Goal: Task Accomplishment & Management: Complete application form

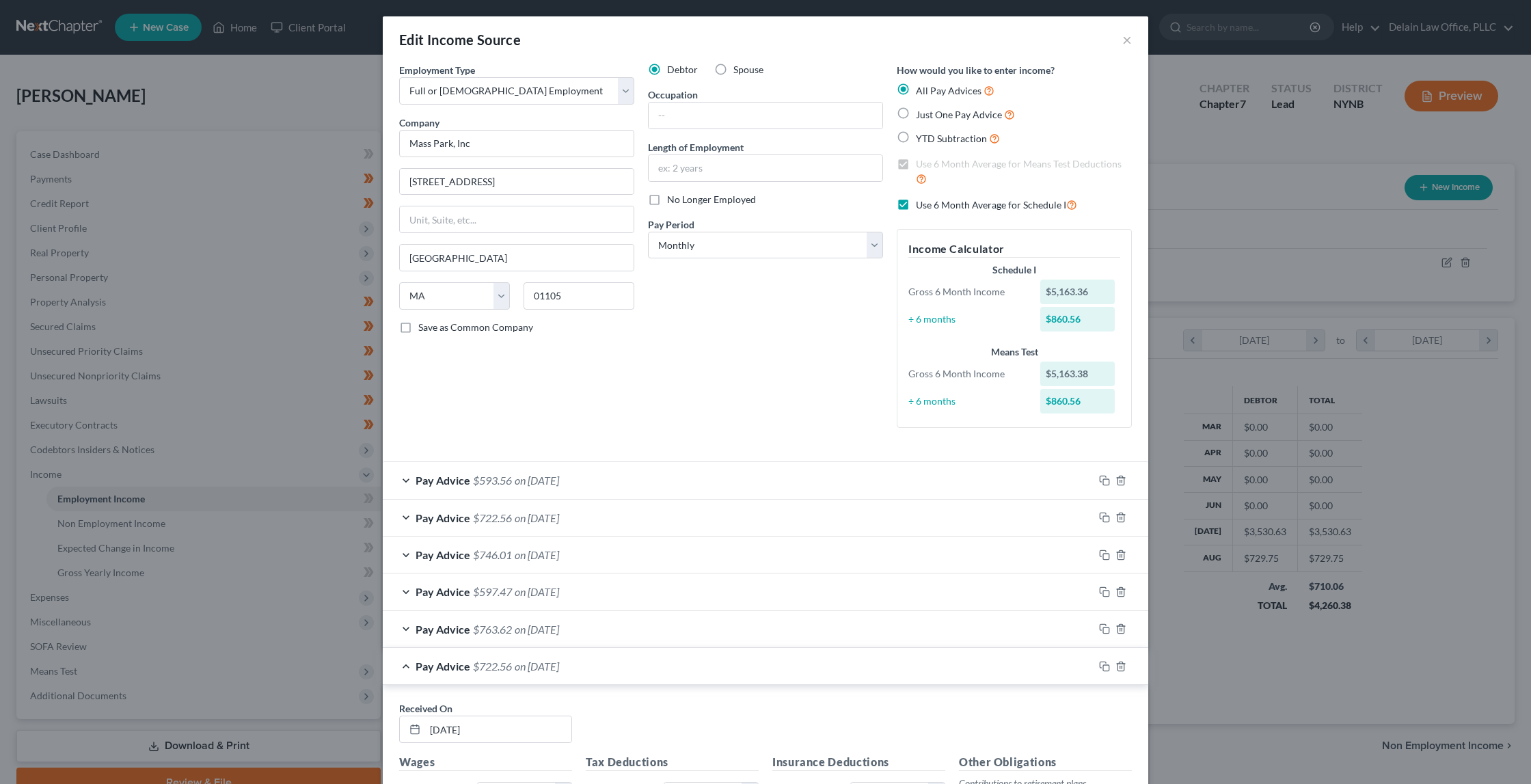
select select "0"
select select "22"
select select "0"
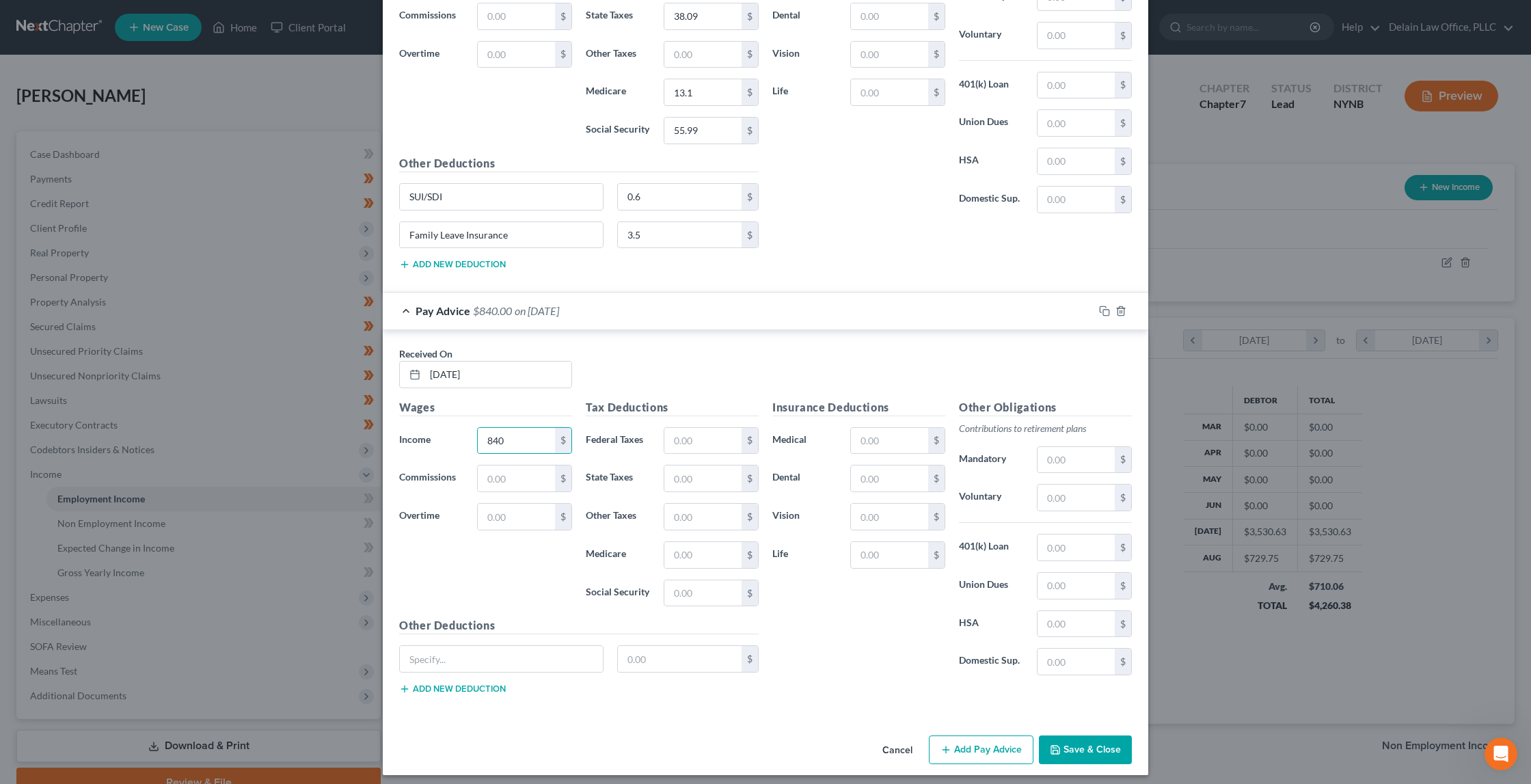
type input "840"
type input "61.6"
type input "34.63"
type input "12.18"
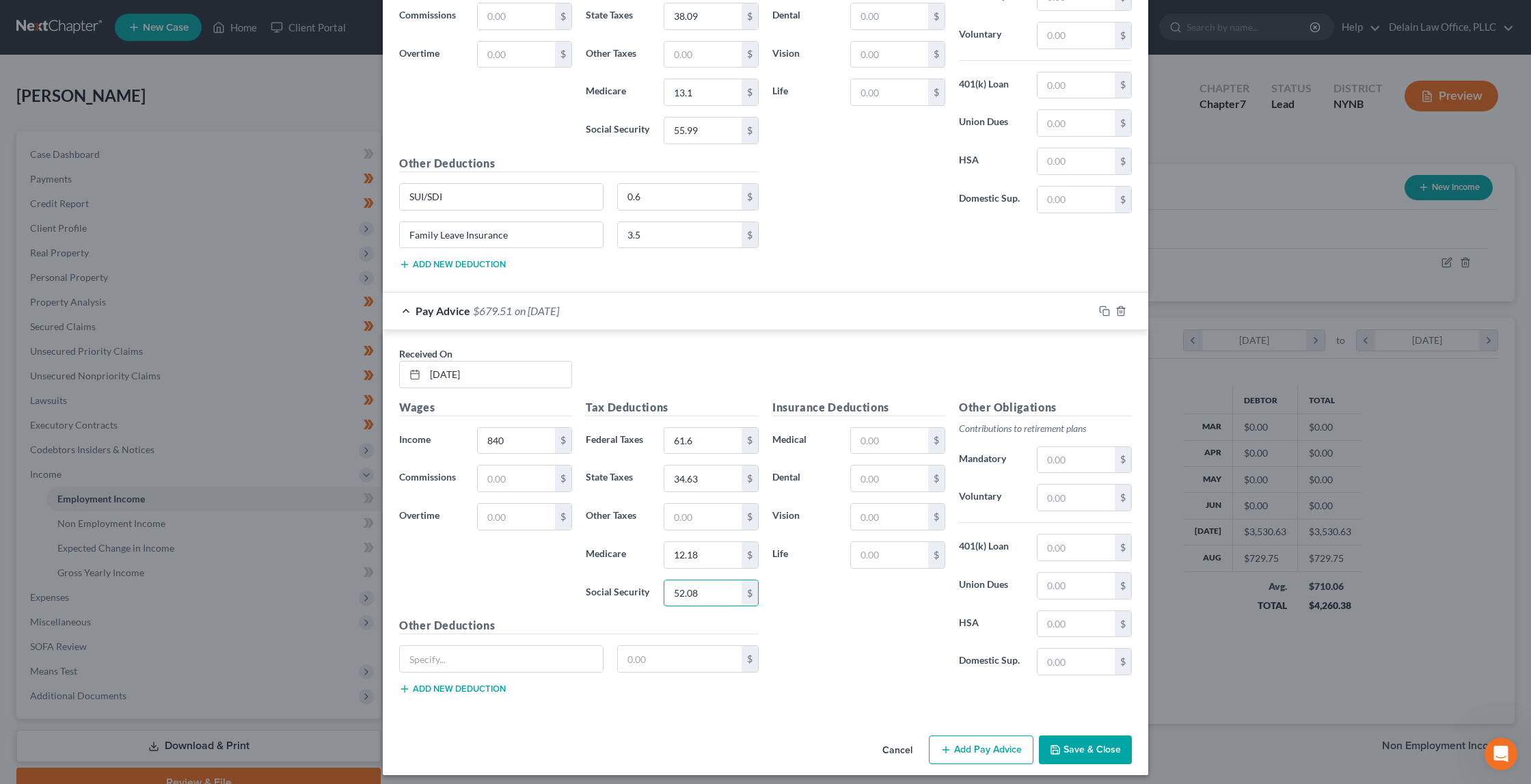
type input "52.08"
type input "SUI/SDI"
type input "0.6"
click at [494, 684] on button "Add new deduction" at bounding box center [452, 689] width 107 height 11
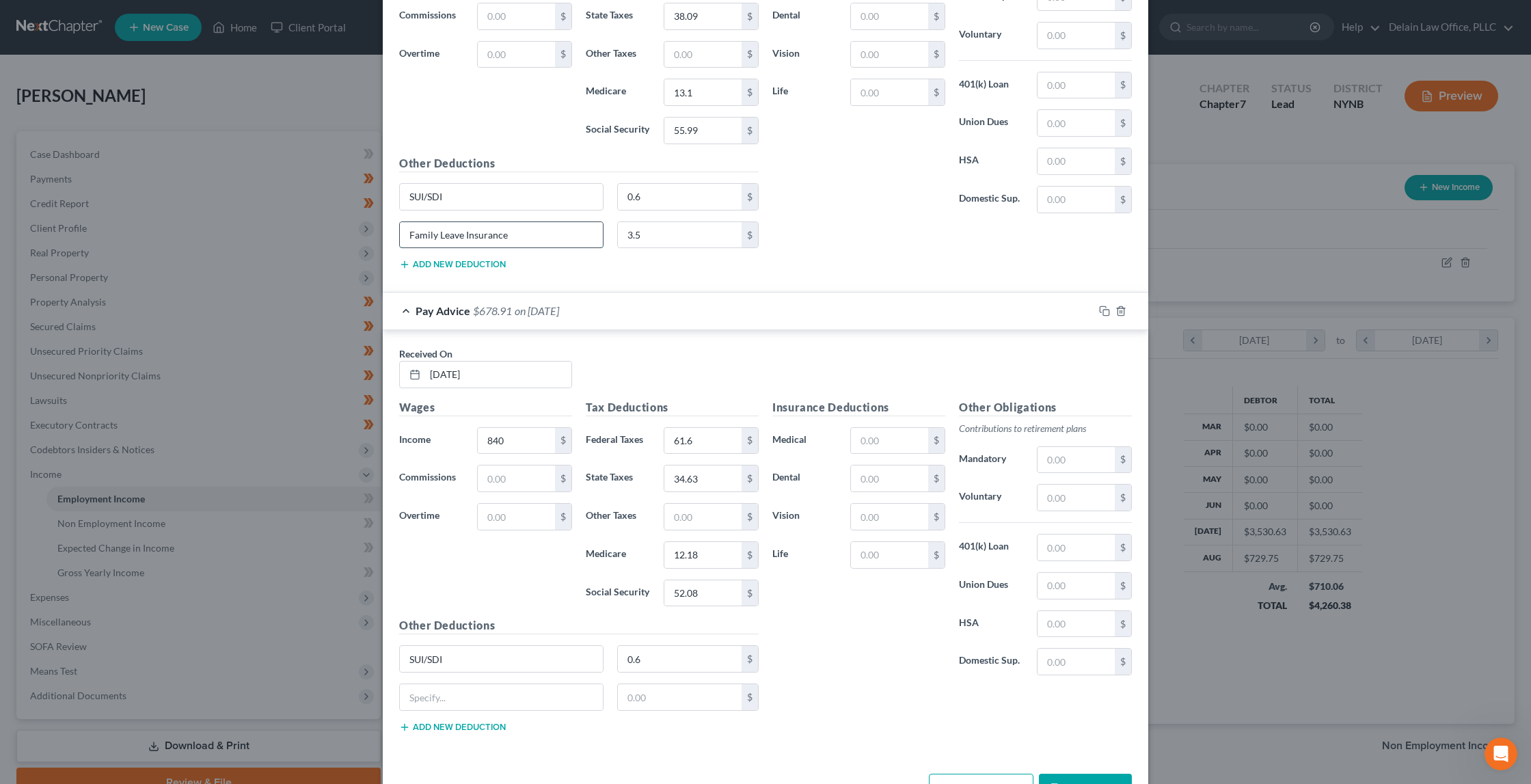
drag, startPoint x: 533, startPoint y: 225, endPoint x: 533, endPoint y: 212, distance: 13.0
click at [533, 221] on div "Family Leave Insurance" at bounding box center [501, 235] width 204 height 27
paste input "Family Leave Insurance"
type input "Family Leave Insurance"
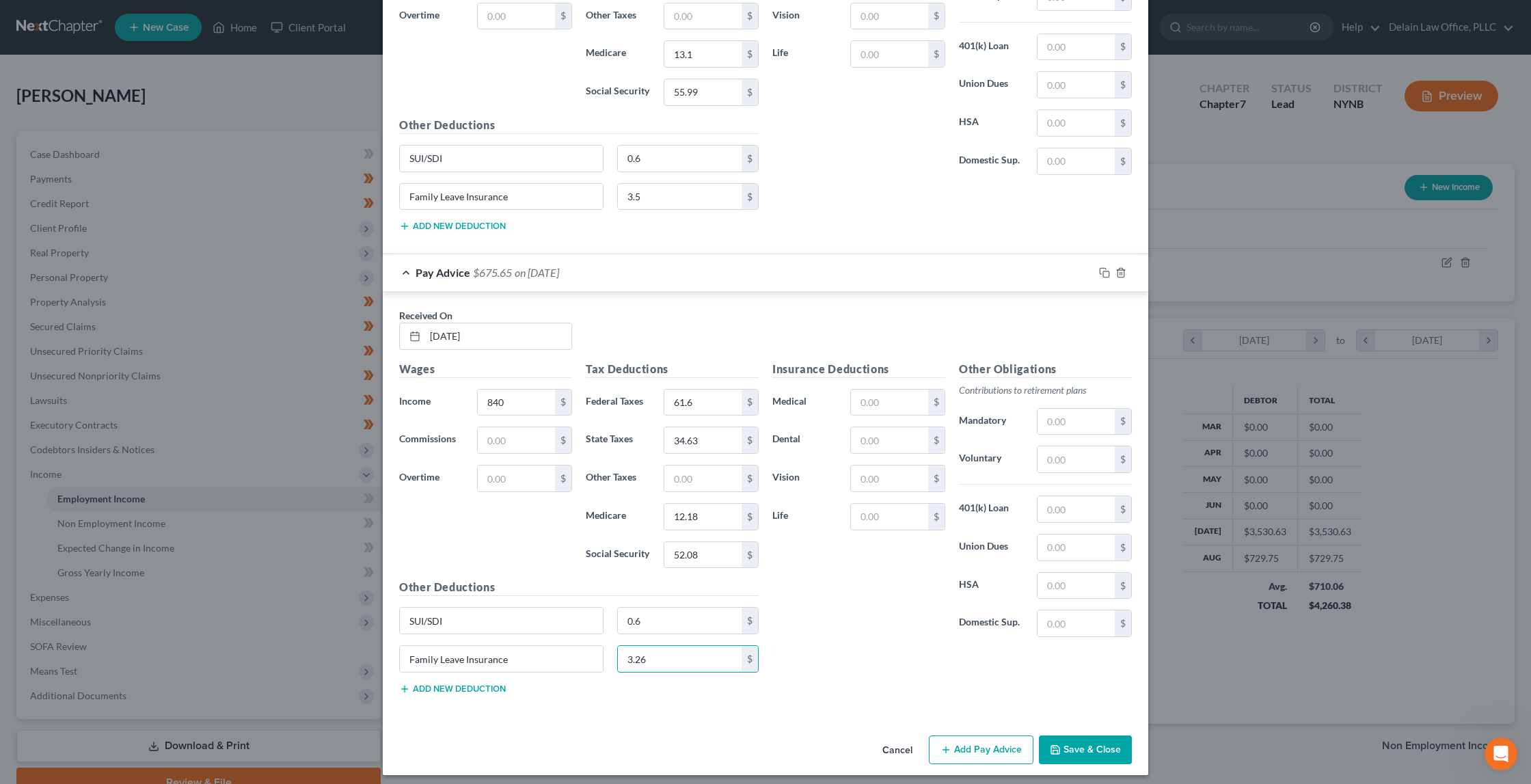
scroll to position [855, 0]
type input "3.26"
click at [978, 739] on button "Add Pay Advice" at bounding box center [981, 750] width 104 height 29
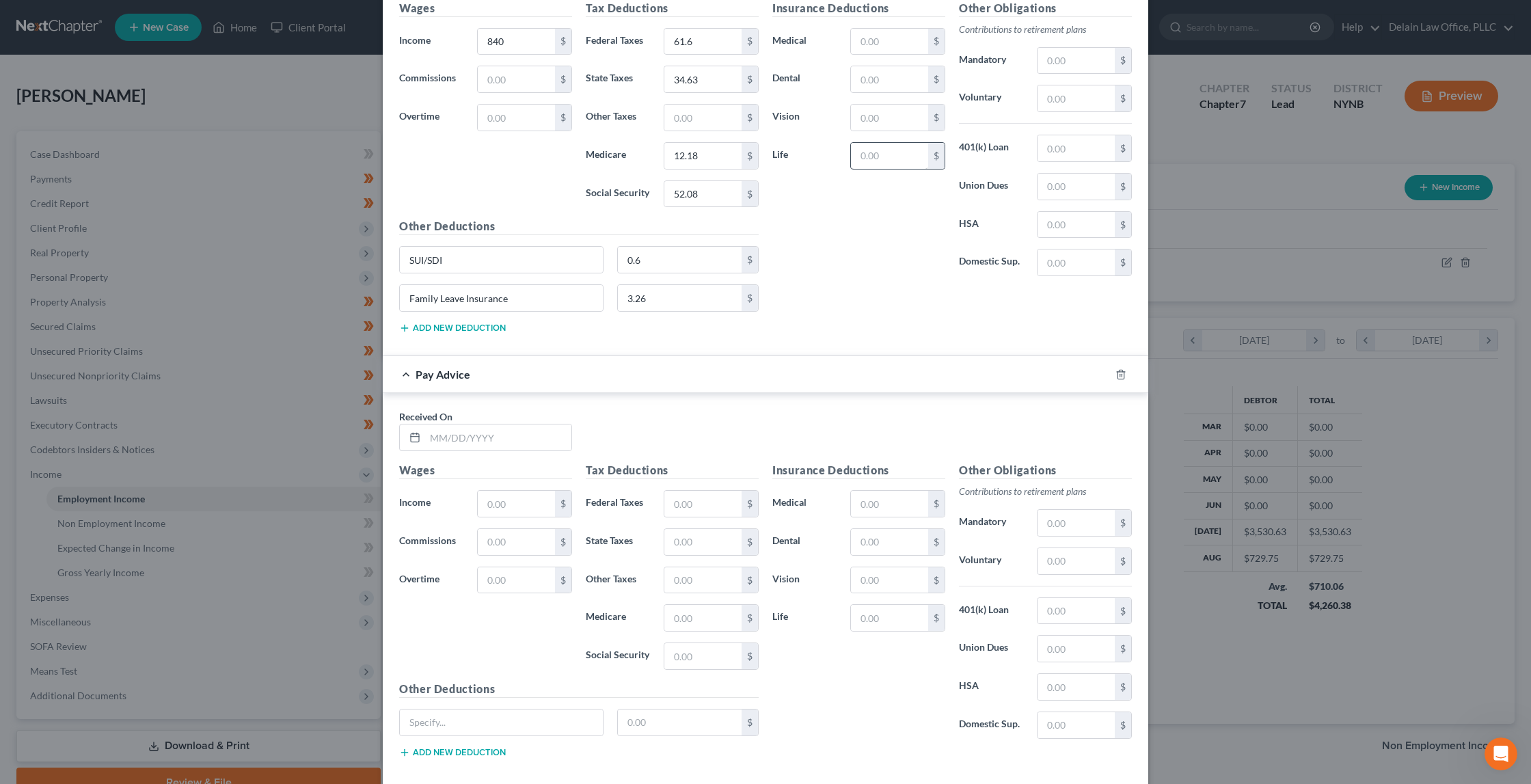
scroll to position [1242, 0]
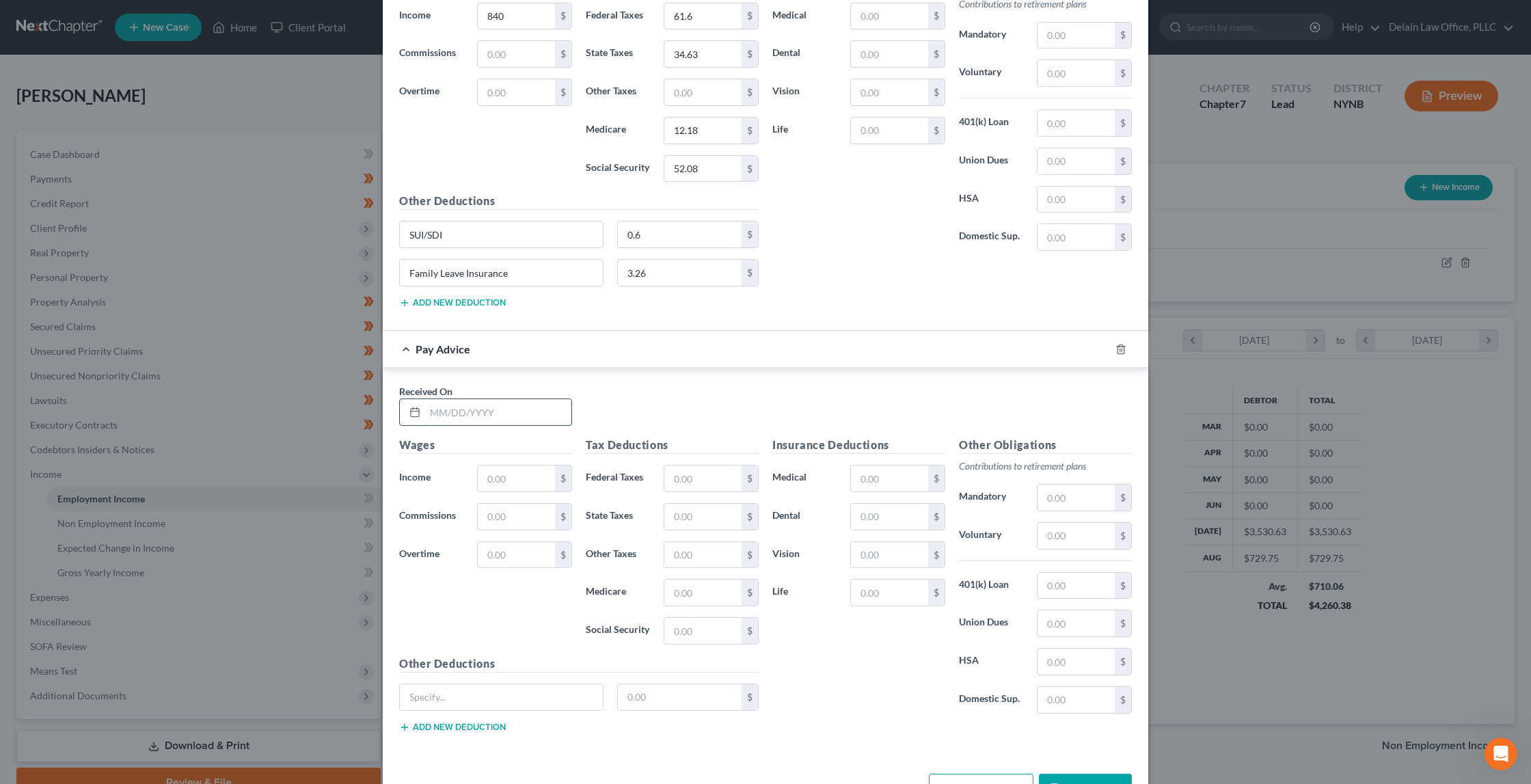
click at [533, 407] on input "text" at bounding box center [498, 412] width 146 height 26
type input "[DATE]"
type input "863.63"
type input "64.43"
type input "35.93"
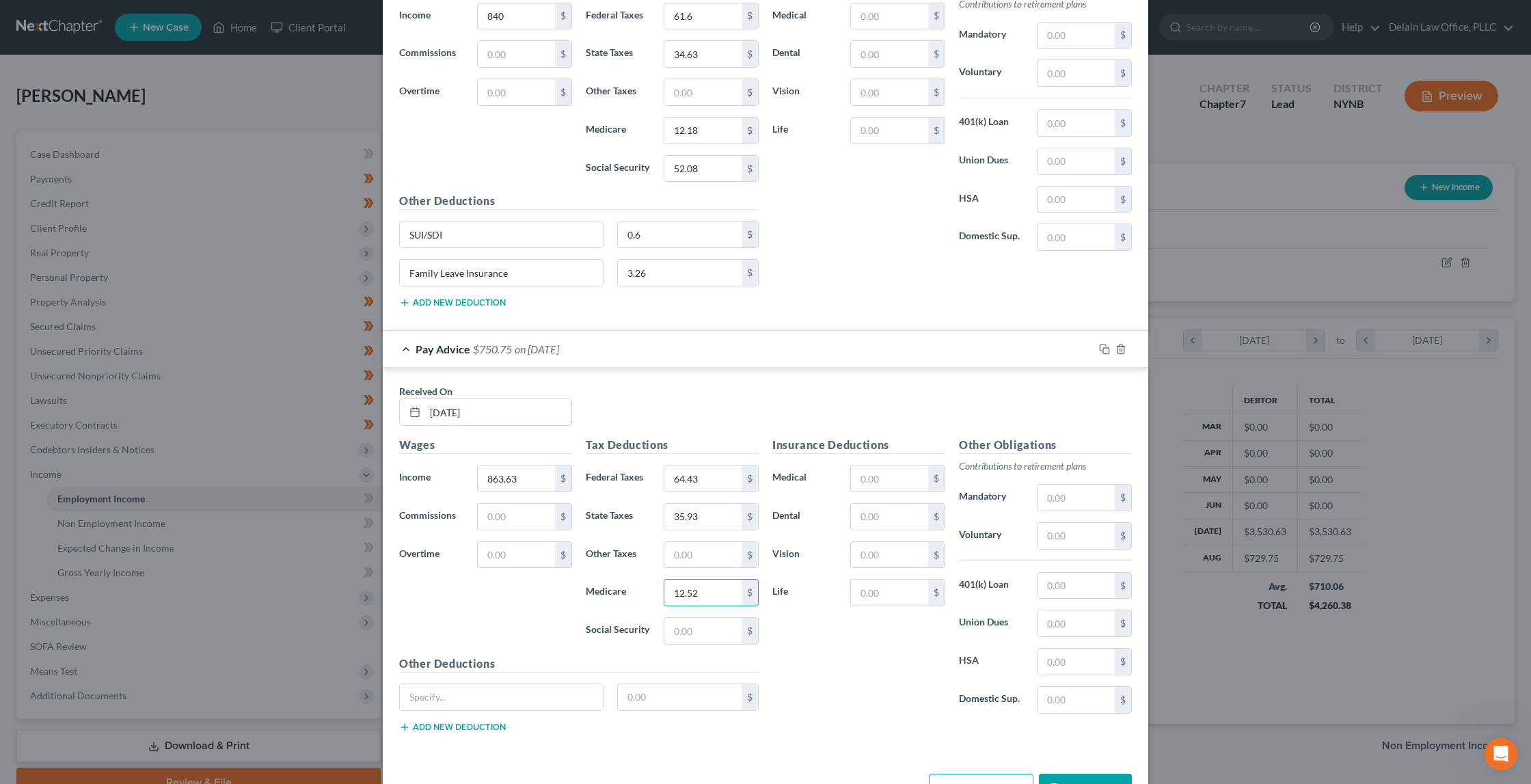
type input "12.52"
type input "53.54"
type input "SUI/SDI"
type input "0.6"
click at [464, 725] on div "Other Deductions SUI/SDI 0.6 $ Add new deduction" at bounding box center [579, 699] width 373 height 88
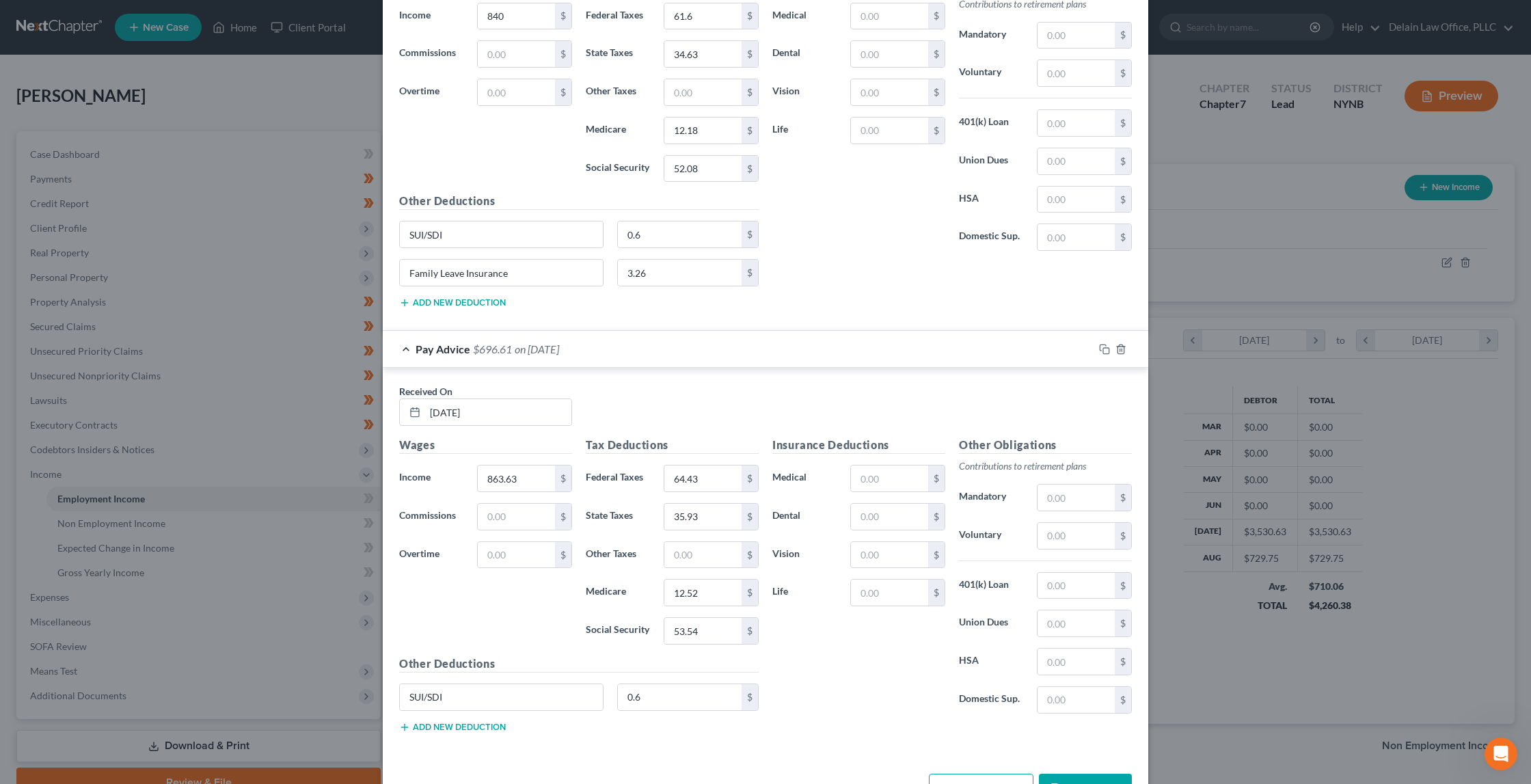
click at [465, 721] on button "Add new deduction" at bounding box center [452, 727] width 107 height 11
paste input "Family Leave Insurance"
type input "Family Leave Insurance"
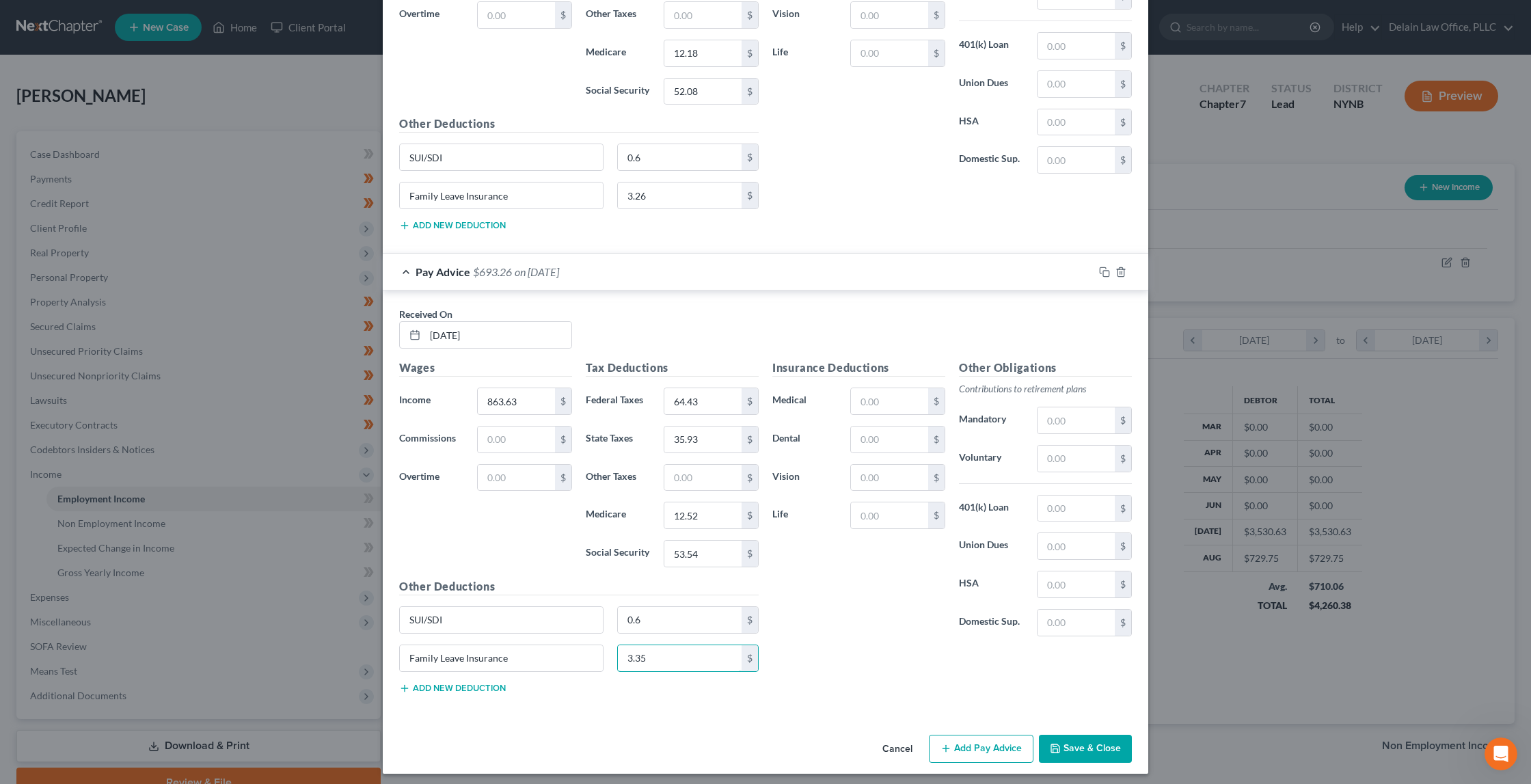
scroll to position [1319, 0]
type input "3.35"
click at [972, 737] on button "Add Pay Advice" at bounding box center [981, 750] width 104 height 29
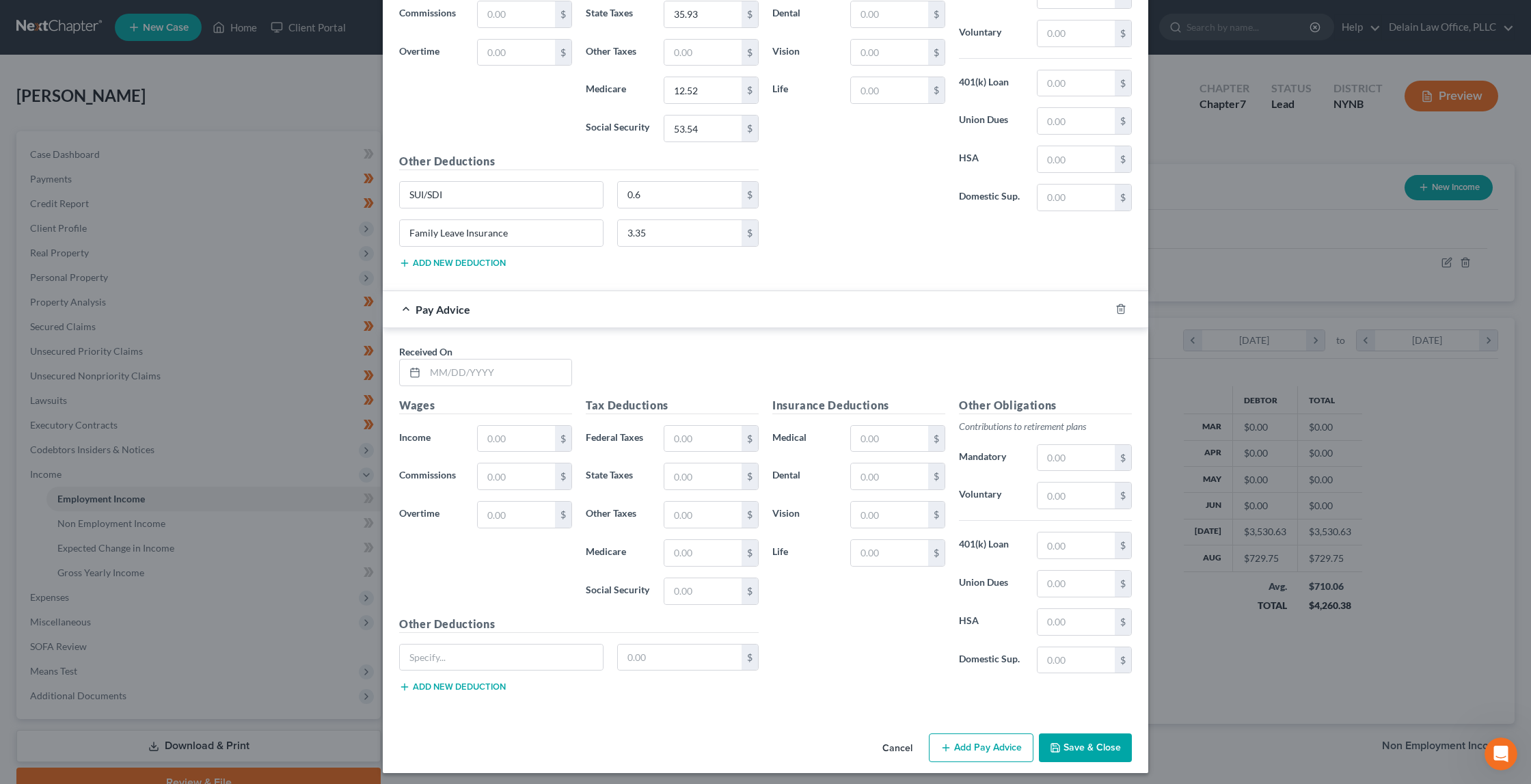
scroll to position [1743, 0]
click at [523, 361] on input "text" at bounding box center [498, 374] width 146 height 26
type input "1076.25"
type input "89.95"
drag, startPoint x: 500, startPoint y: 363, endPoint x: 454, endPoint y: 328, distance: 57.8
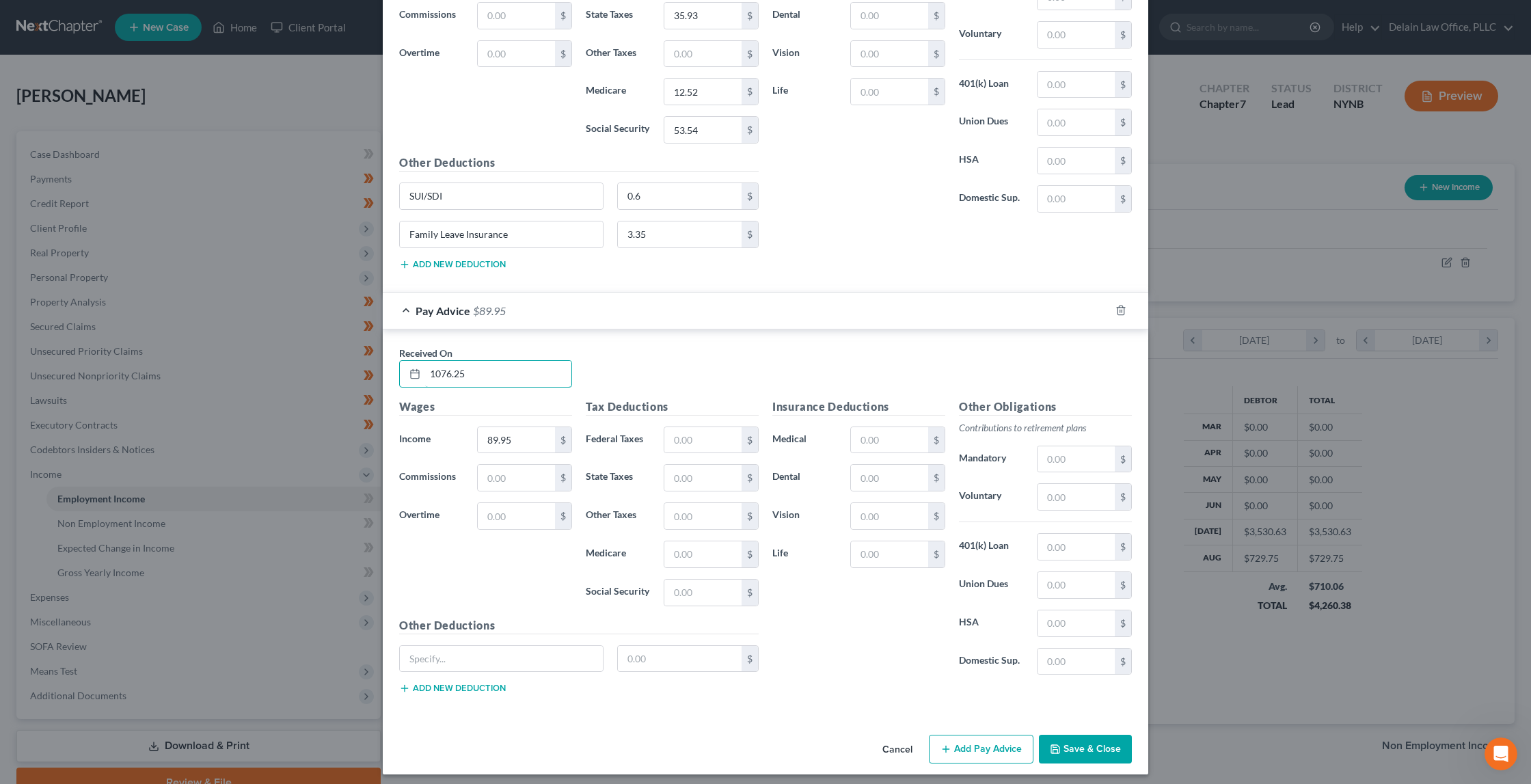
click at [454, 329] on div "Received On * 1076.25 Wages Income * 89.95 $ Commissions $ Overtime $ Tax Deduc…" at bounding box center [766, 522] width 766 height 386
type input "[DATE]"
type input "1,076.25"
type input "89.95"
type input "47.62"
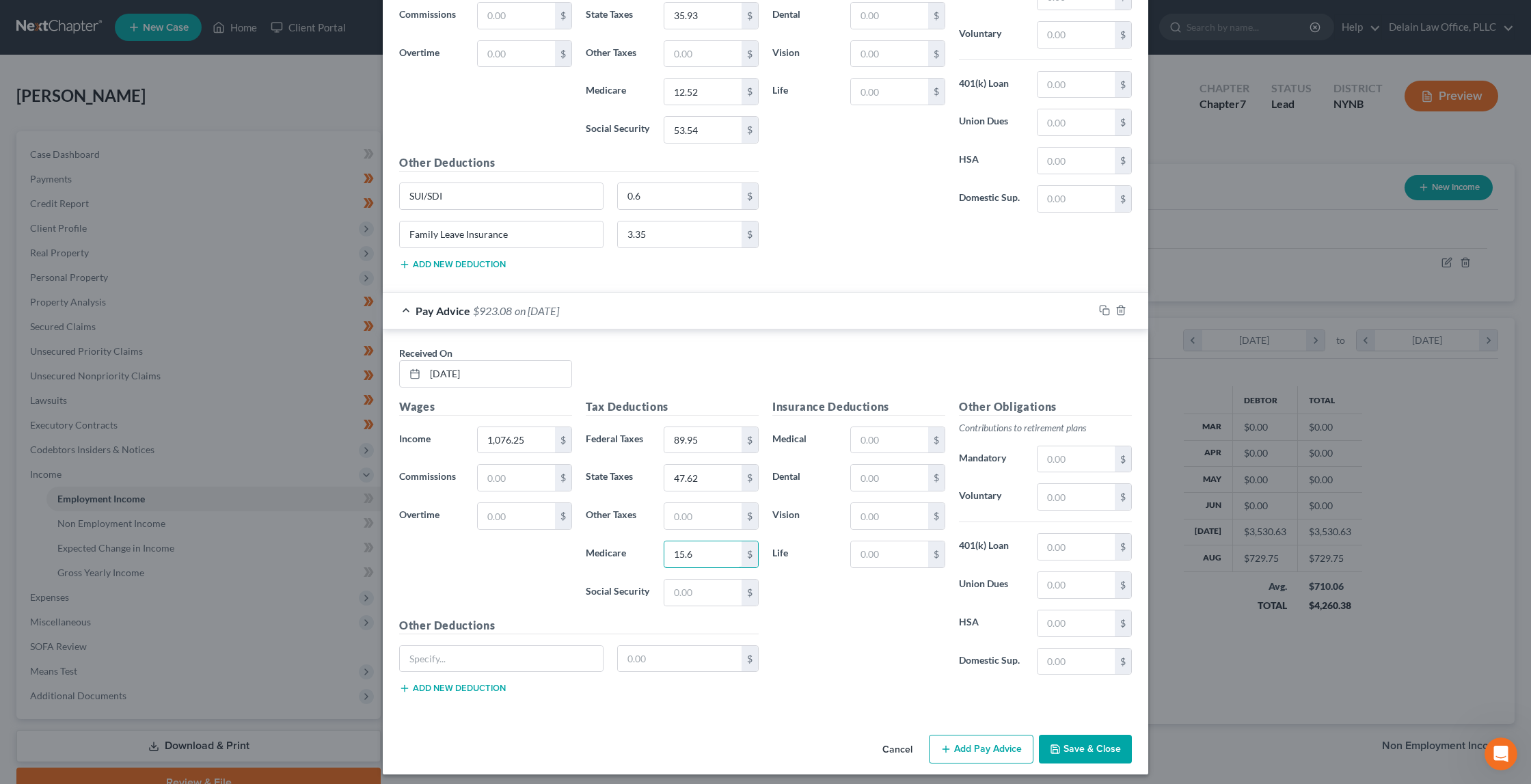
type input "15.6"
type input "66.73"
type input "SUI/SDI"
type input "0.6"
click at [447, 683] on button "Add new deduction" at bounding box center [452, 688] width 107 height 11
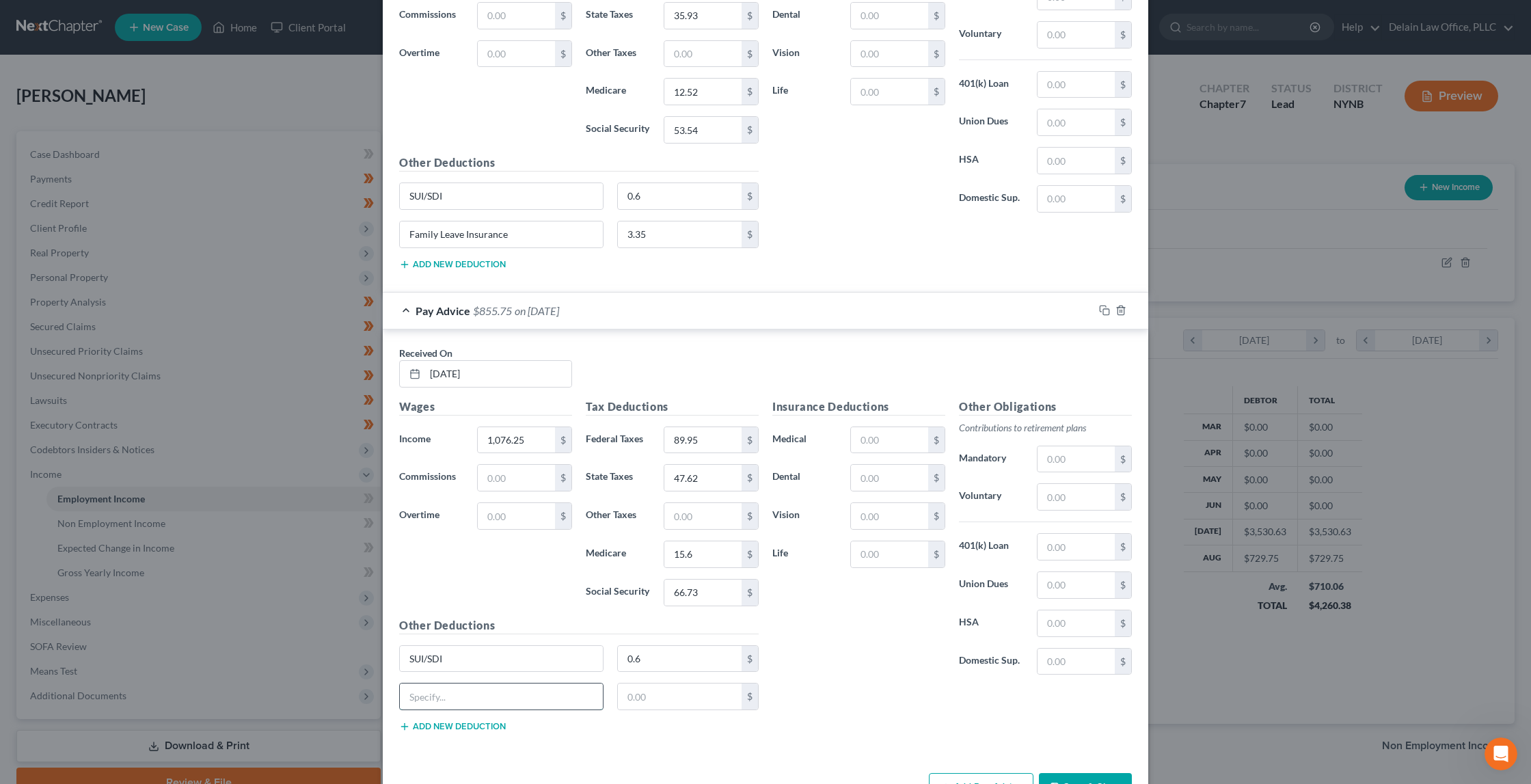
paste input "Family Leave Insurance"
type input "Family Leave Insurance"
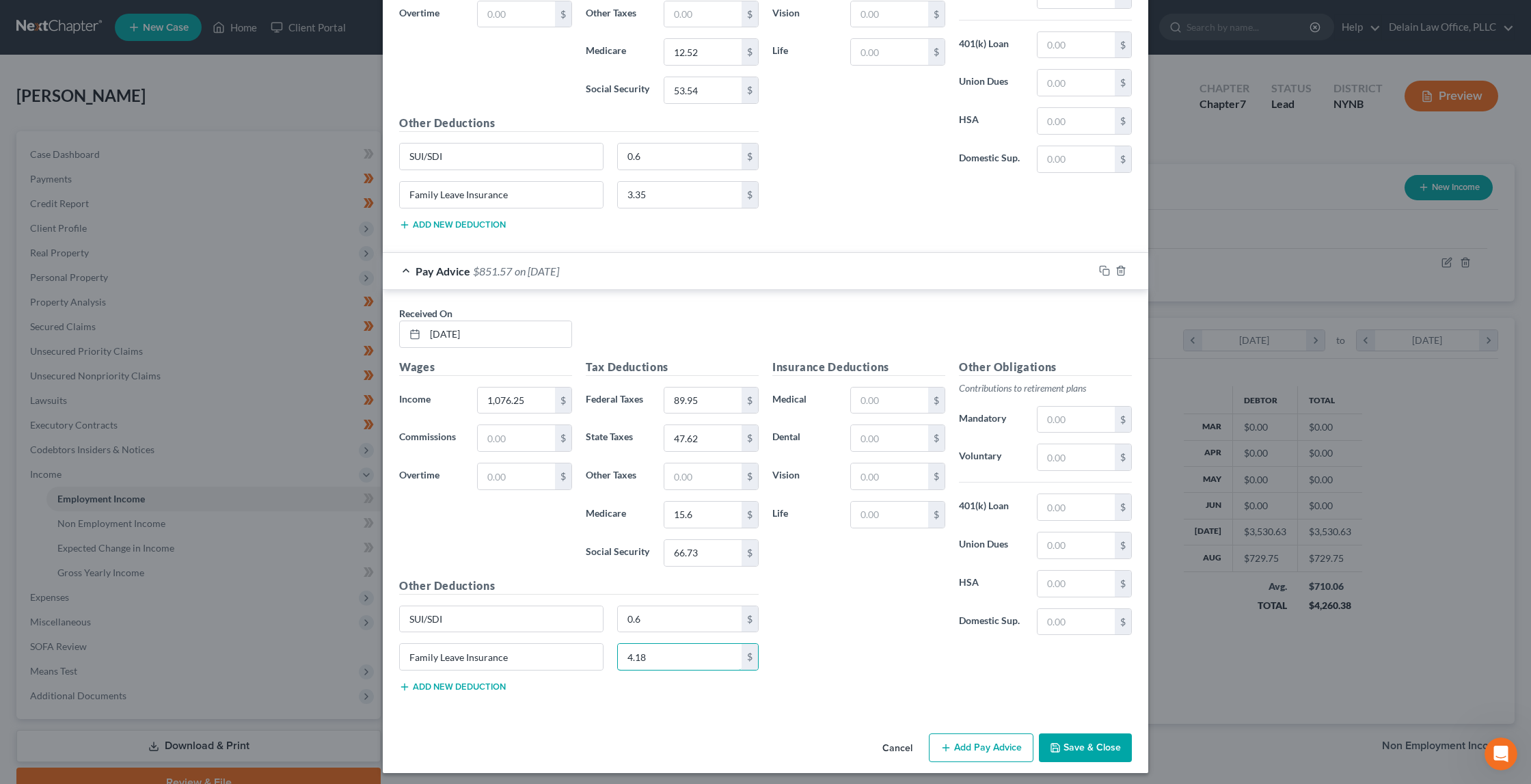
scroll to position [1782, 0]
type input "4.18"
click at [954, 735] on button "Add Pay Advice" at bounding box center [981, 748] width 104 height 29
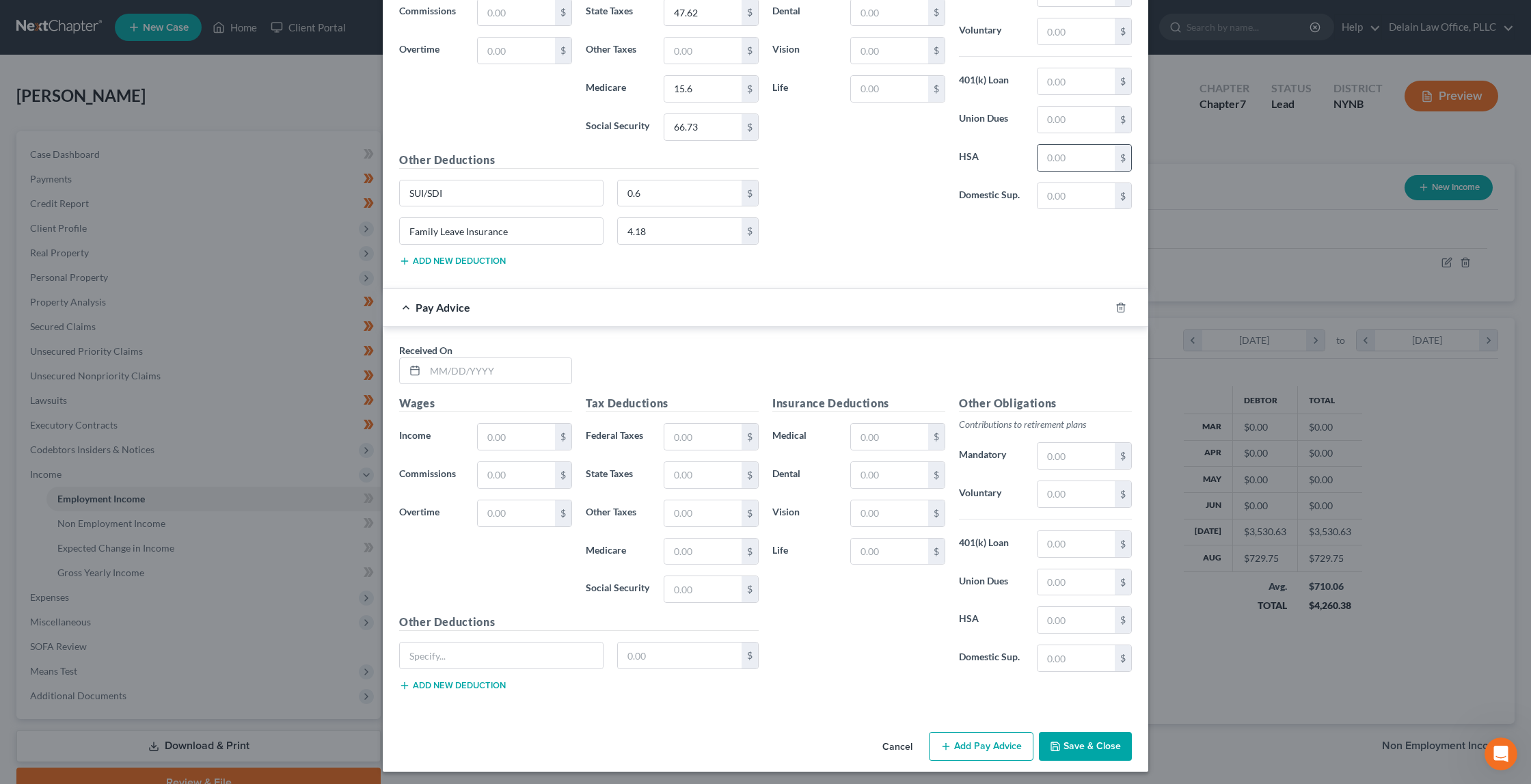
scroll to position [2206, 0]
click at [458, 362] on input "text" at bounding box center [498, 373] width 146 height 26
type input "[DATE]"
